Goal: Task Accomplishment & Management: Manage account settings

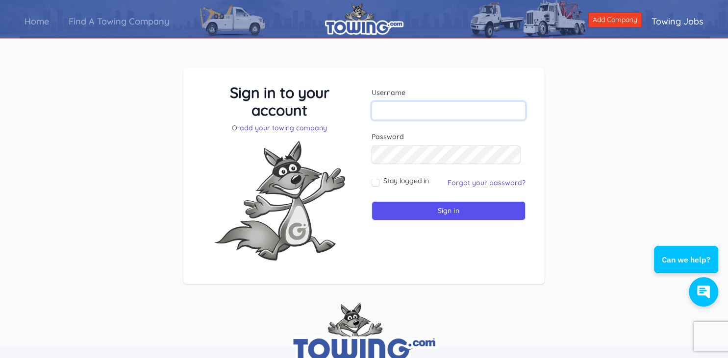
click at [398, 117] on input "text" at bounding box center [448, 110] width 154 height 19
type input "f"
type input "fosterwrecker@gmail.com"
click at [371, 201] on input "Sign in" at bounding box center [448, 210] width 154 height 19
click at [397, 113] on input "text" at bounding box center [448, 110] width 154 height 19
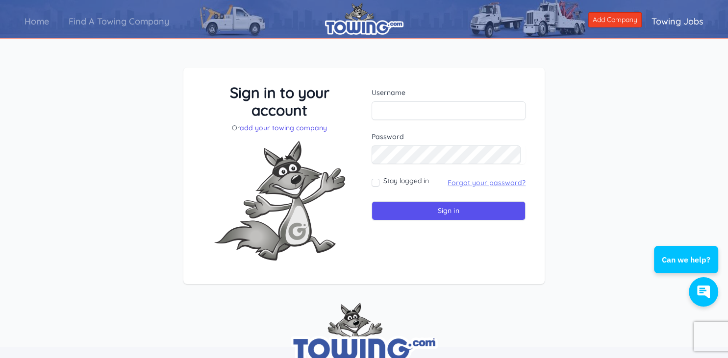
click at [483, 181] on link "Forgot your password?" at bounding box center [486, 182] width 78 height 9
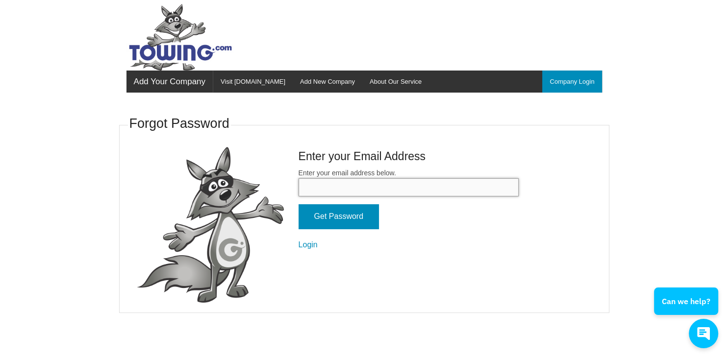
click at [394, 196] on input "Enter your email address below." at bounding box center [408, 187] width 220 height 18
type input "FOSTERWRECKER@GMAIL.COM"
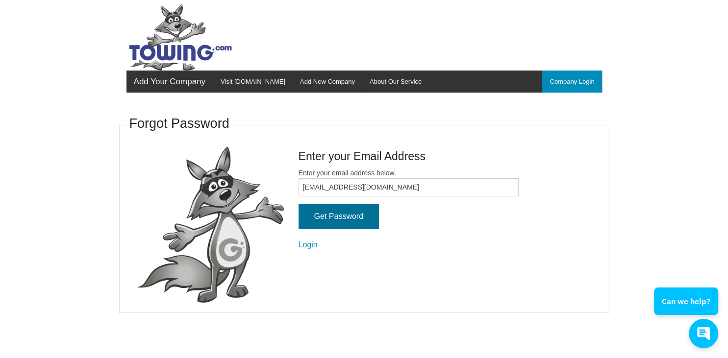
click at [357, 215] on input "Get Password" at bounding box center [338, 216] width 80 height 25
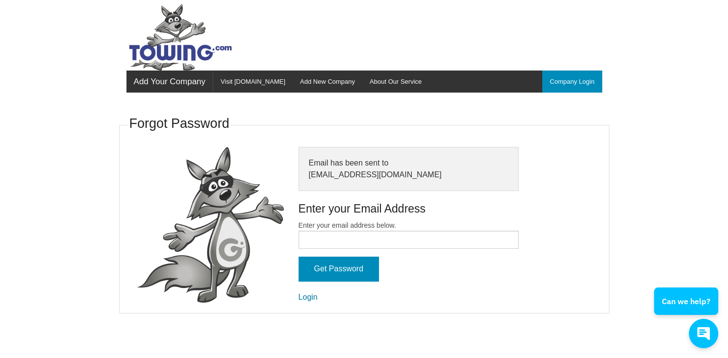
click at [307, 298] on link "Login" at bounding box center [307, 297] width 19 height 8
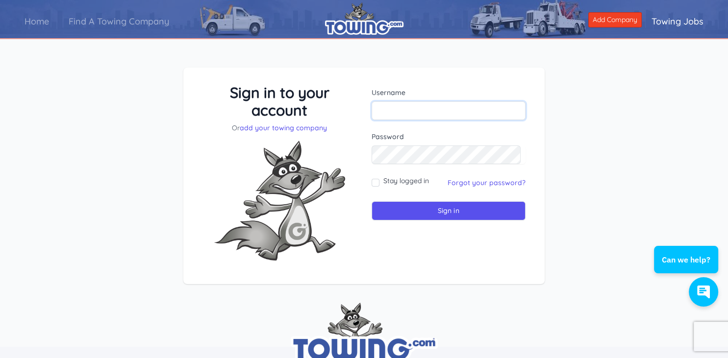
click at [413, 107] on input "text" at bounding box center [448, 110] width 154 height 19
paste input "ACTIVE0-cachittyxxx"
type input "ACTIVE0-cachittyxxx"
click at [379, 182] on input "Stay logged in" at bounding box center [375, 183] width 8 height 8
checkbox input "true"
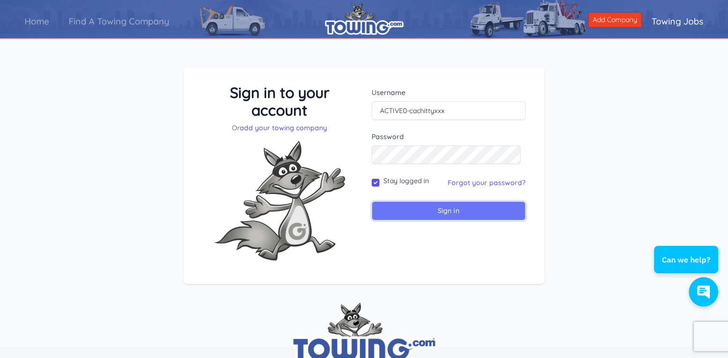
click at [444, 219] on input "Sign in" at bounding box center [448, 210] width 154 height 19
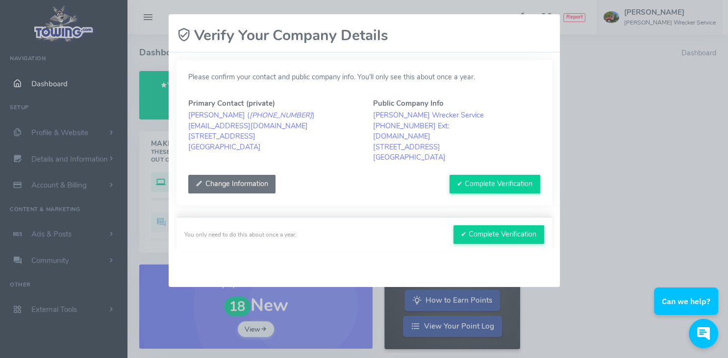
click at [244, 182] on button "Change Information" at bounding box center [232, 184] width 88 height 19
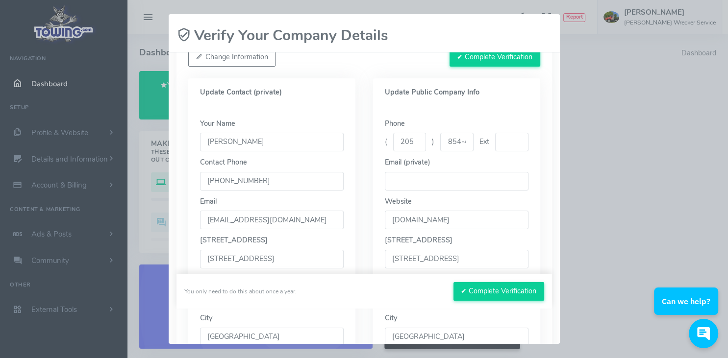
scroll to position [128, 0]
drag, startPoint x: 214, startPoint y: 256, endPoint x: 170, endPoint y: 262, distance: 45.0
click at [170, 262] on div "Please confirm your contact and public company info. You’ll only see this about…" at bounding box center [364, 198] width 391 height 292
type input "4 22ND AVE NW"
click at [550, 209] on div "Please confirm your contact and public company info. You’ll only see this about…" at bounding box center [363, 195] width 375 height 526
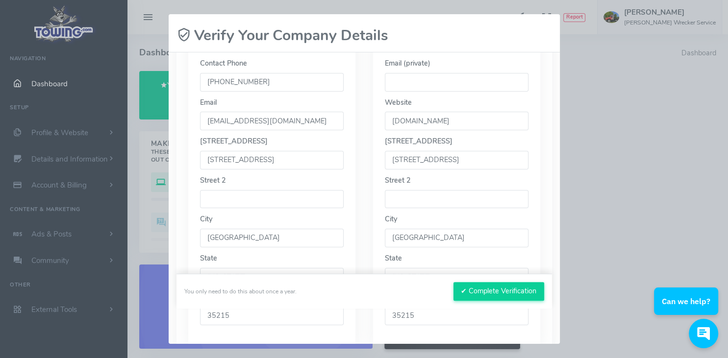
scroll to position [233, 0]
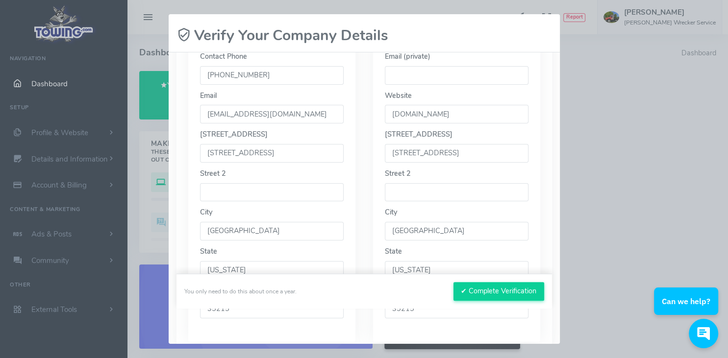
click at [399, 153] on input "28 22ND AVE NW" at bounding box center [457, 153] width 144 height 19
type input "4 22ND AVE NW"
click at [538, 132] on div "Phone ( 205 ) 854-4646 Ext Email (private) Website www.fosterwrecker.com Street…" at bounding box center [456, 172] width 167 height 342
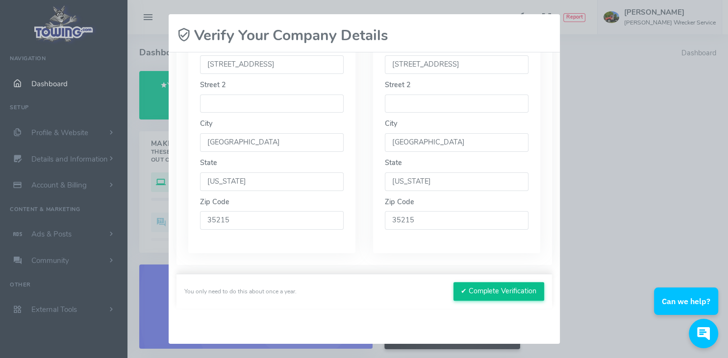
click at [493, 290] on button "✔ Complete Verification" at bounding box center [498, 291] width 91 height 19
click at [485, 293] on button "✔ Complete Verification" at bounding box center [498, 291] width 91 height 19
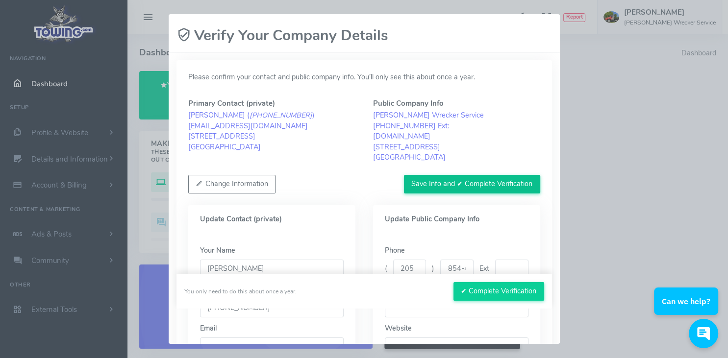
click at [457, 181] on button "Save Info and ✔ Complete Verification" at bounding box center [472, 184] width 136 height 19
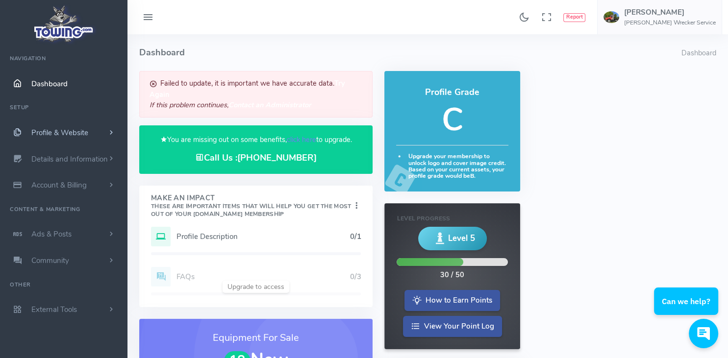
click at [70, 133] on span "Profile & Website" at bounding box center [59, 133] width 57 height 10
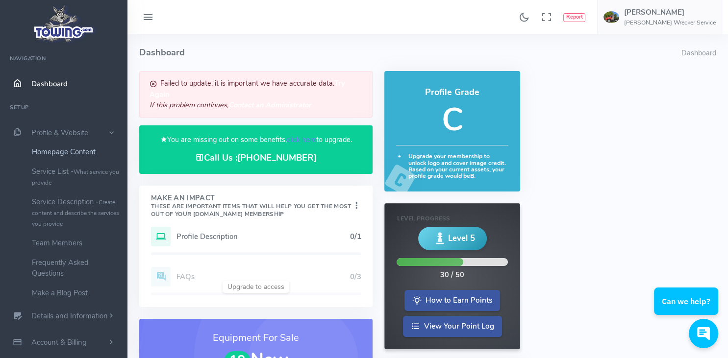
click at [64, 150] on link "Homepage Content" at bounding box center [76, 152] width 103 height 20
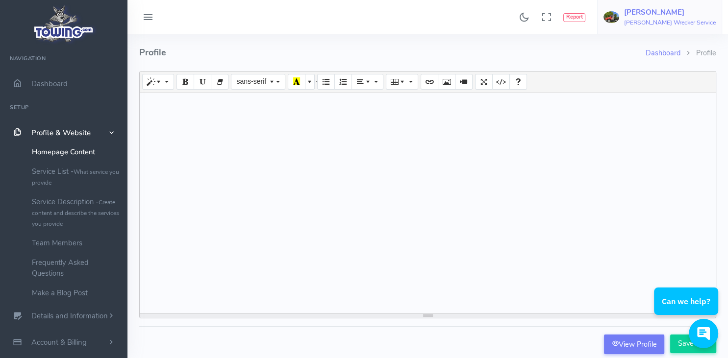
click at [619, 17] on img at bounding box center [611, 17] width 16 height 12
click at [411, 192] on div at bounding box center [428, 203] width 576 height 221
click at [58, 177] on link "Service List - What service you provide" at bounding box center [76, 177] width 103 height 30
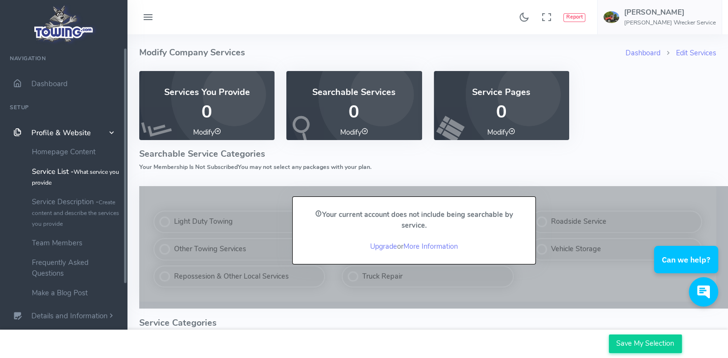
drag, startPoint x: 125, startPoint y: 233, endPoint x: 153, endPoint y: 89, distance: 146.7
click at [66, 85] on span "Dashboard" at bounding box center [49, 84] width 36 height 10
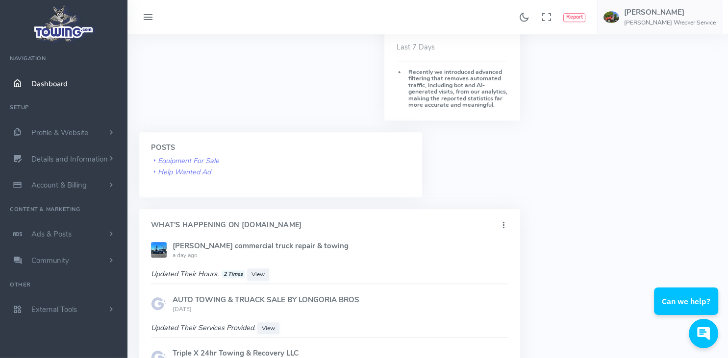
scroll to position [456, 0]
